Goal: Navigation & Orientation: Find specific page/section

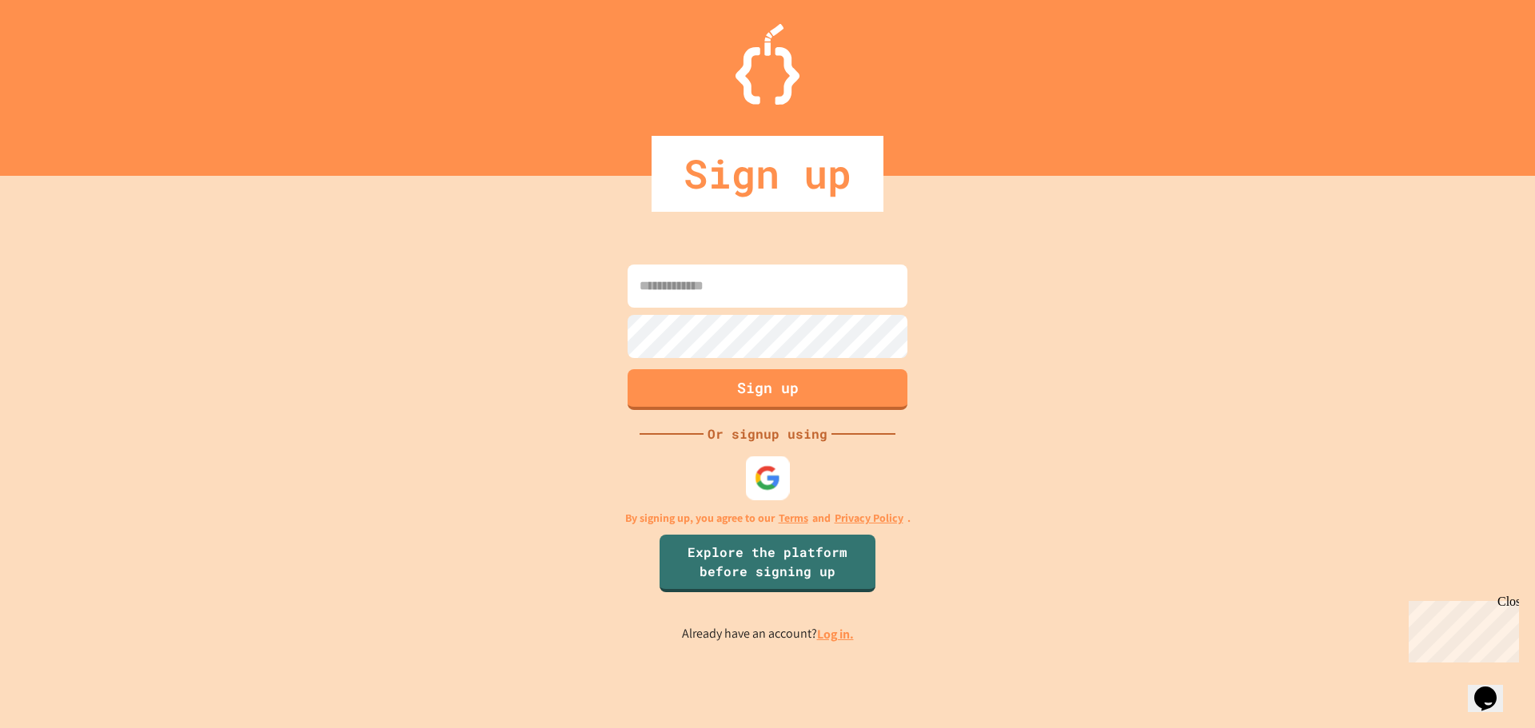
click at [760, 483] on img at bounding box center [767, 477] width 26 height 26
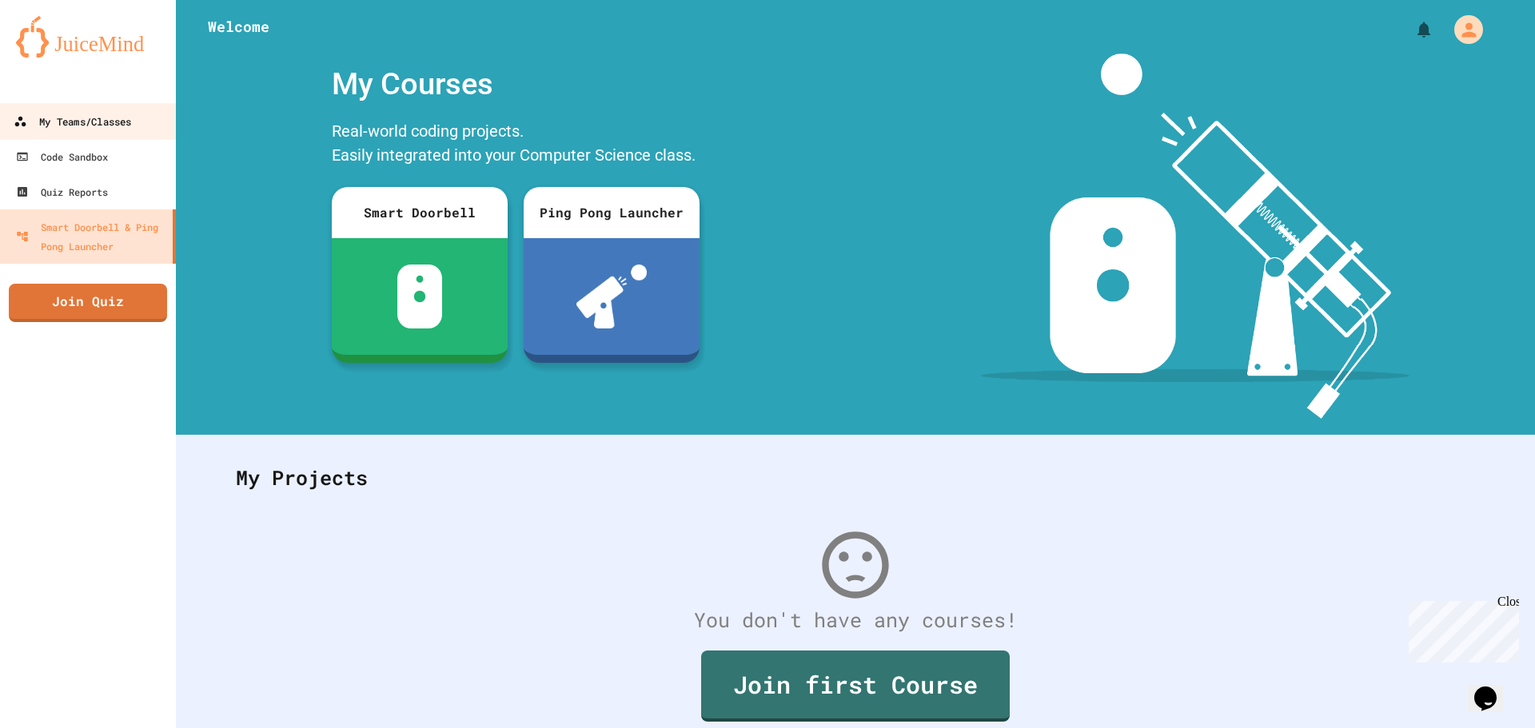
click at [46, 121] on div "My Teams/Classes" at bounding box center [72, 122] width 117 height 20
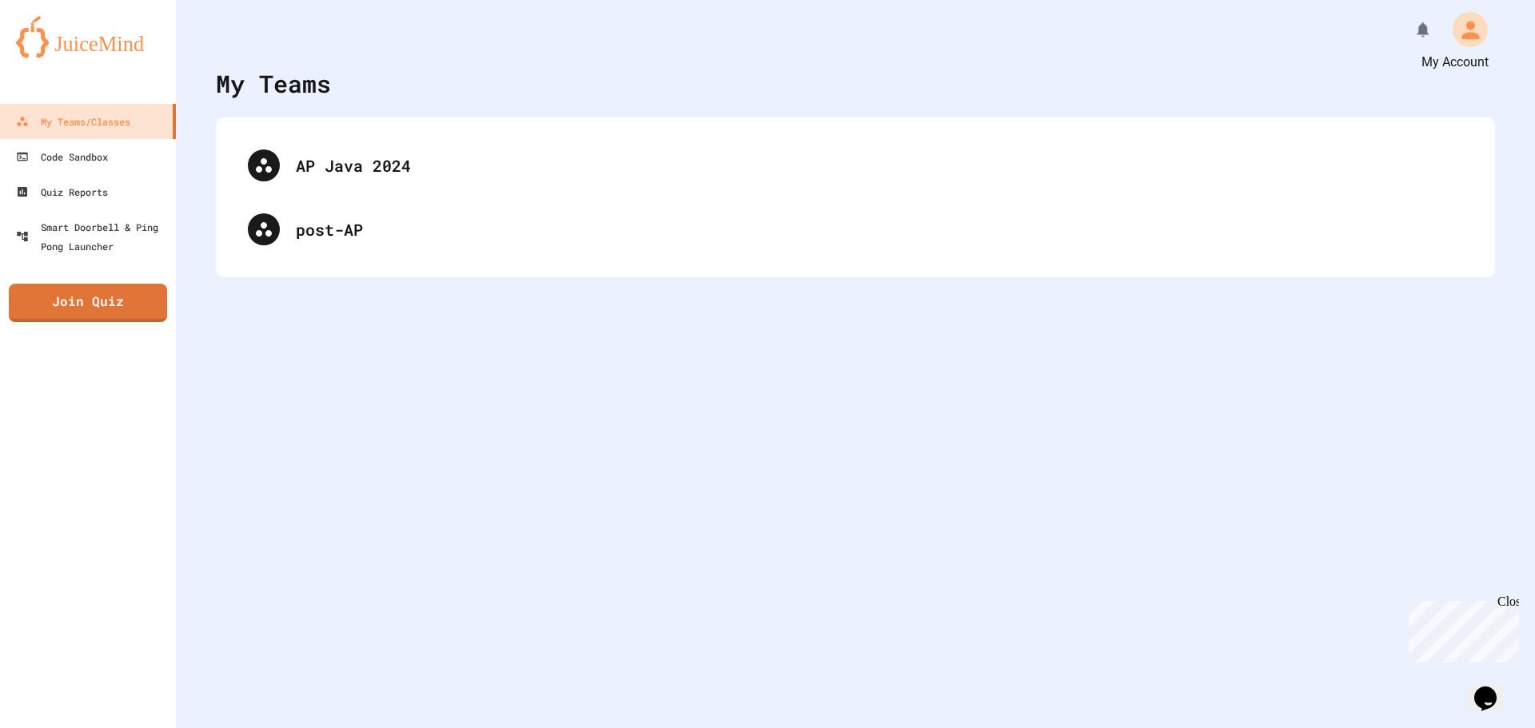
click at [1459, 39] on icon "My Account" at bounding box center [1469, 29] width 26 height 26
click at [121, 230] on div "Smart Doorbell & Ping Pong Launcher" at bounding box center [93, 236] width 158 height 39
